Goal: Transaction & Acquisition: Purchase product/service

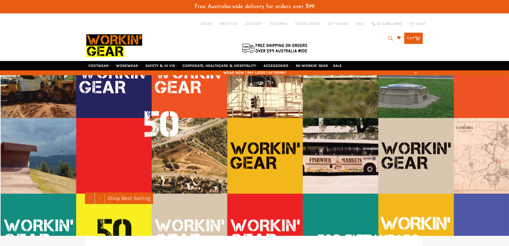
click at [389, 39] on icon "submit" at bounding box center [391, 38] width 6 height 6
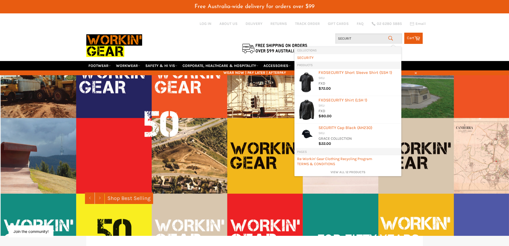
type input "SECURITY"
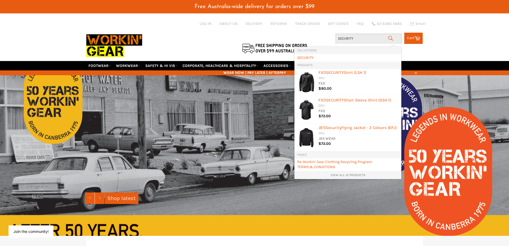
click at [351, 177] on link "View all 12 products" at bounding box center [348, 175] width 102 height 5
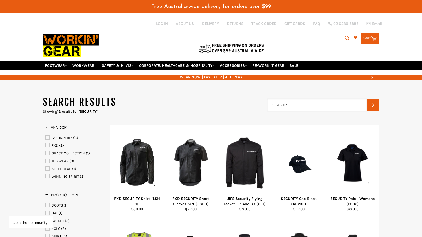
drag, startPoint x: 283, startPoint y: 106, endPoint x: 261, endPoint y: 106, distance: 21.6
click at [262, 106] on header "Search results Showing 12 results for " SECURITY " SECURITY Search" at bounding box center [211, 105] width 337 height 18
type input "Y02501"
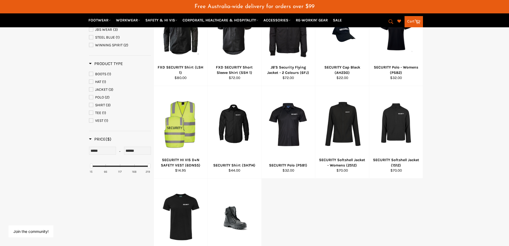
scroll to position [134, 0]
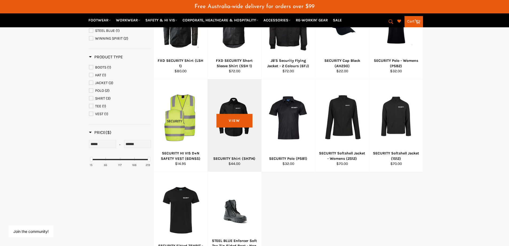
click at [240, 118] on div at bounding box center [234, 117] width 40 height 63
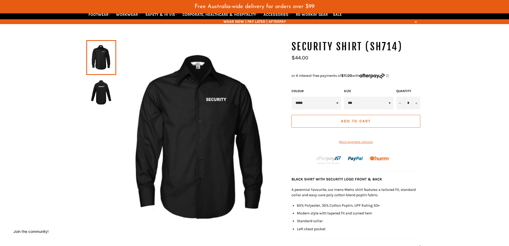
scroll to position [40, 0]
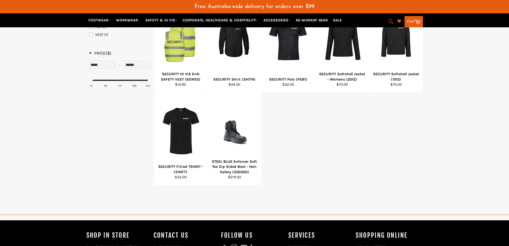
click at [386, 146] on div "FXD SECURITY Shirt (LSH 1) Regular price $80.00 View Select Options Quick View …" at bounding box center [288, 46] width 269 height 277
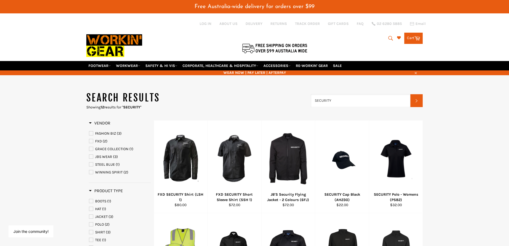
drag, startPoint x: 332, startPoint y: 101, endPoint x: 304, endPoint y: 98, distance: 28.5
click at [304, 99] on header "Search results Showing 12 results for " SECURITY " SECURITY Search" at bounding box center [254, 100] width 337 height 18
type input "epaulete"
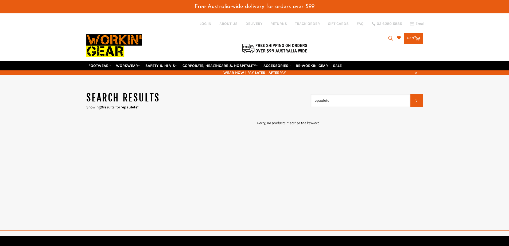
click at [332, 98] on input "epaulete" at bounding box center [361, 100] width 100 height 13
type input "e"
type input "6"
